Goal: Transaction & Acquisition: Purchase product/service

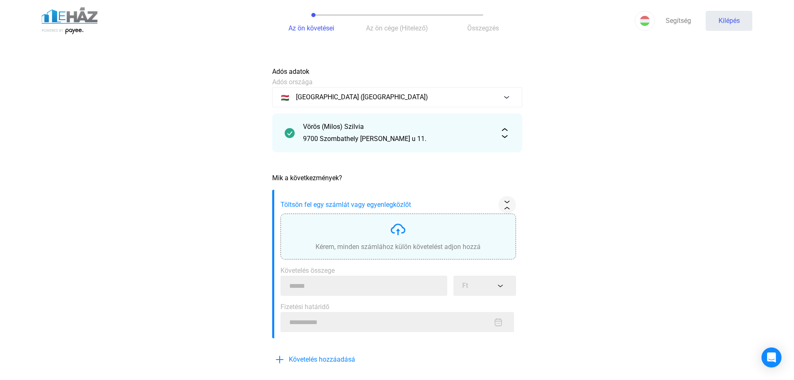
click at [400, 235] on img at bounding box center [398, 229] width 17 height 17
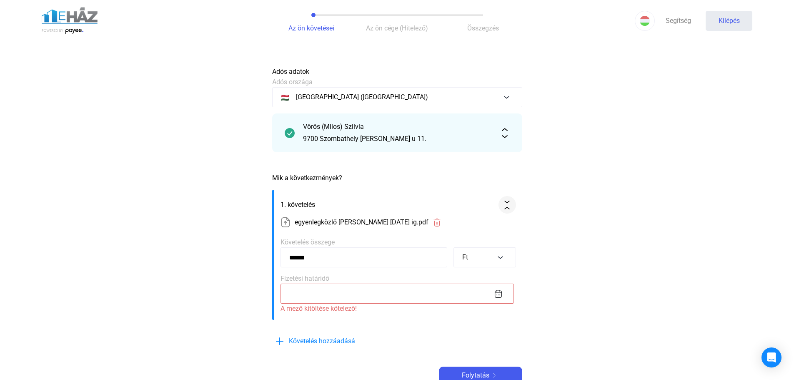
click at [686, 246] on main "Automatikusan mentve Adós adatok Adós országa 🇭🇺 [GEOGRAPHIC_DATA] ([GEOGRAPHIC…" at bounding box center [397, 234] width 794 height 342
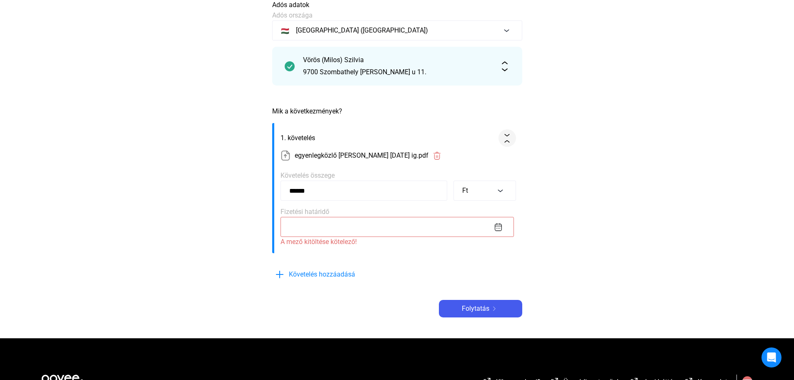
scroll to position [83, 0]
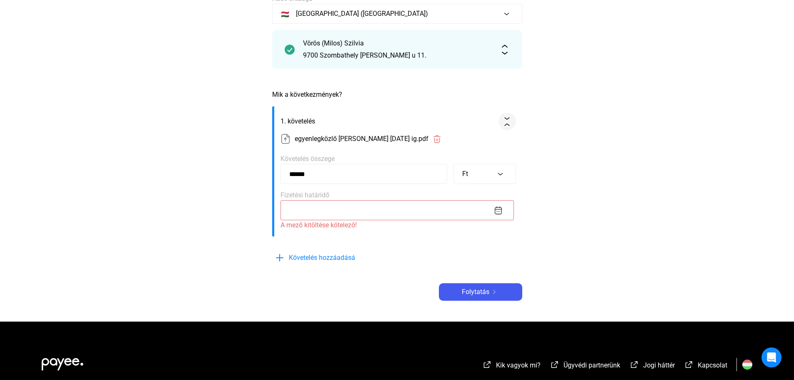
click at [499, 210] on img at bounding box center [498, 210] width 9 height 9
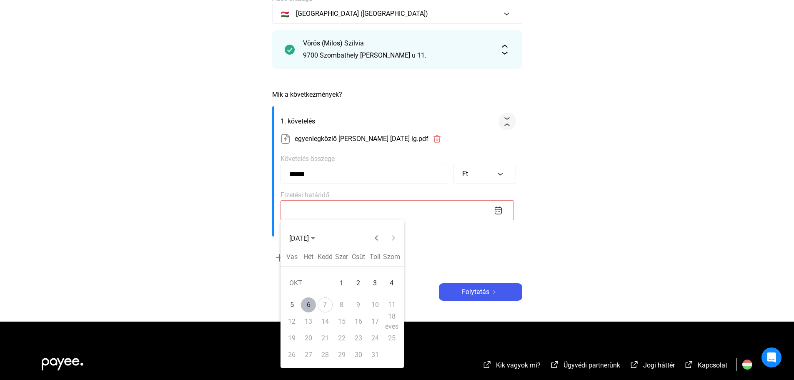
click at [325, 321] on font "14" at bounding box center [325, 321] width 8 height 8
click at [326, 321] on font "14" at bounding box center [325, 321] width 8 height 8
click at [306, 305] on div "6" at bounding box center [308, 304] width 15 height 15
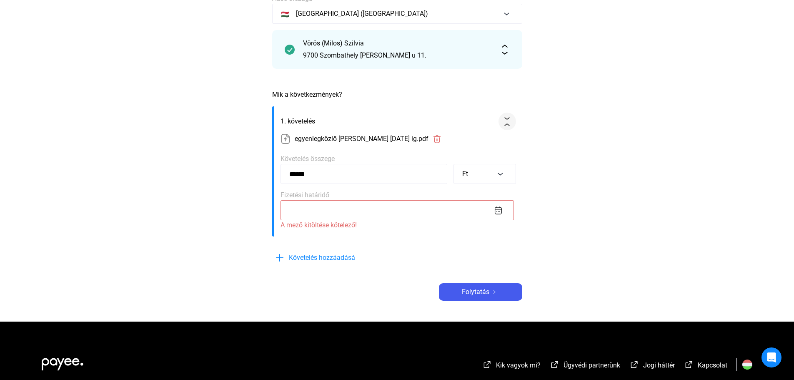
type input "**********"
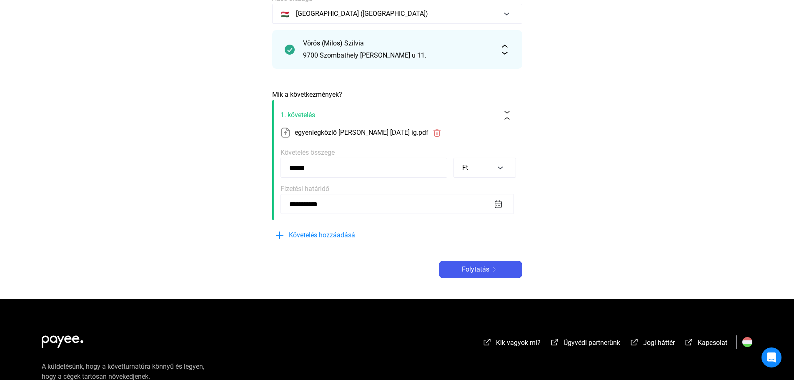
scroll to position [125, 0]
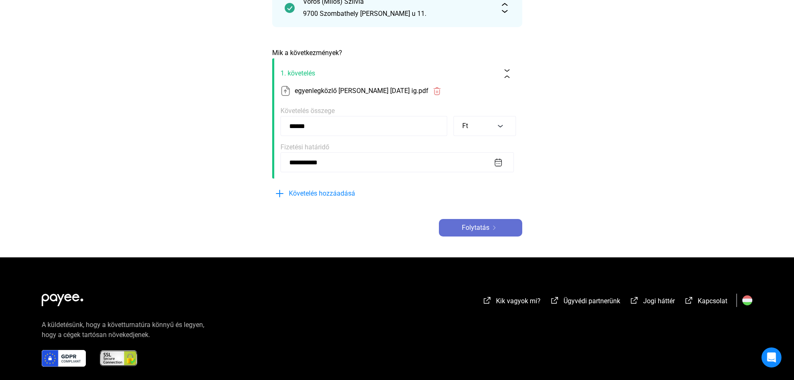
click at [479, 228] on font "Folytatás" at bounding box center [476, 227] width 28 height 8
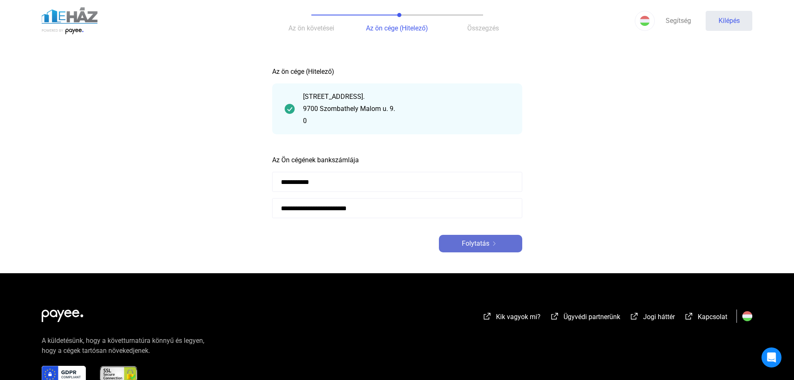
click at [506, 243] on div "Folytatás" at bounding box center [480, 243] width 78 height 10
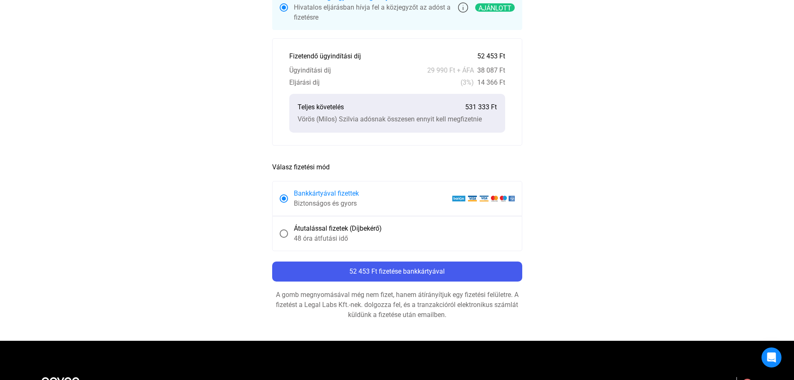
scroll to position [375, 0]
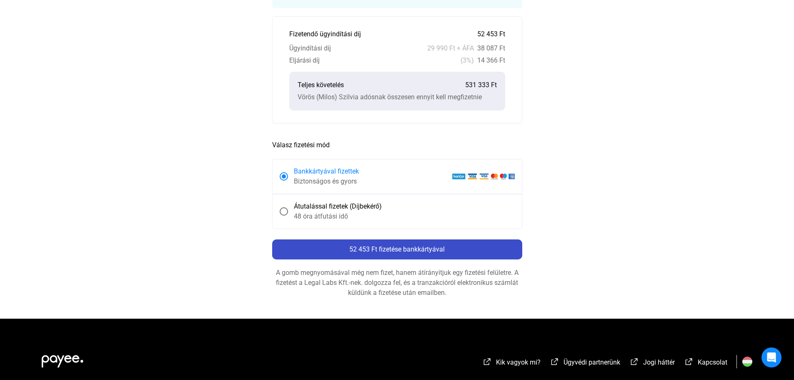
click at [498, 243] on button "52 453 Ft fizetése bankkártyával" at bounding box center [397, 249] width 250 height 20
